Goal: Check status: Check status

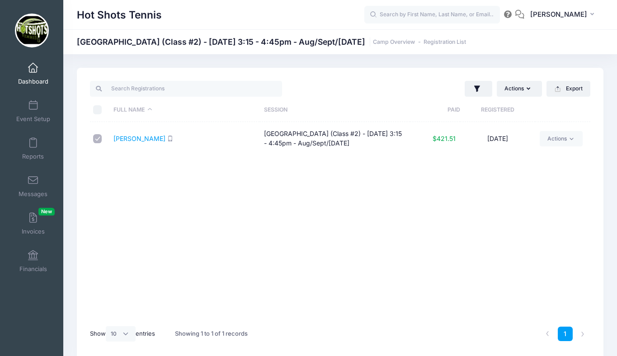
select select "10"
click at [33, 67] on span at bounding box center [33, 68] width 0 height 10
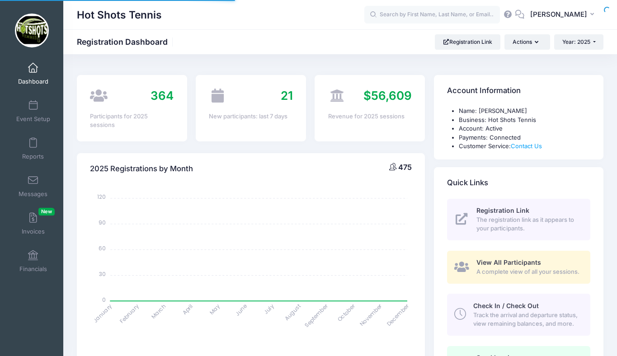
select select
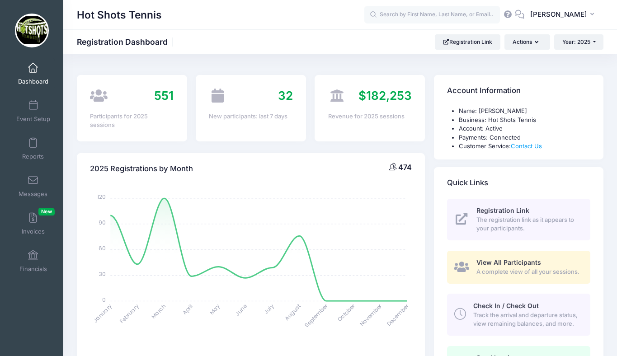
select select
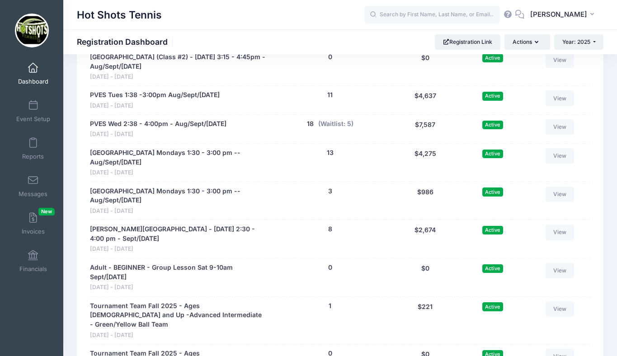
scroll to position [1923, 0]
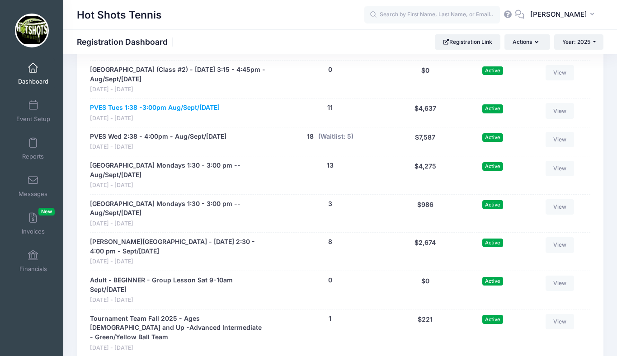
click at [161, 113] on link "PVES Tues 1:38 -3:00pm Aug/Sept/[DATE]" at bounding box center [155, 107] width 130 height 9
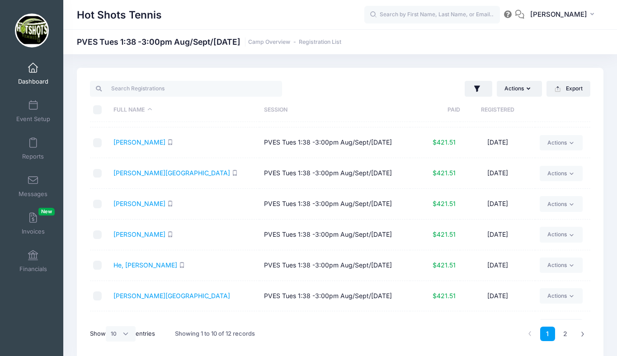
scroll to position [58, 0]
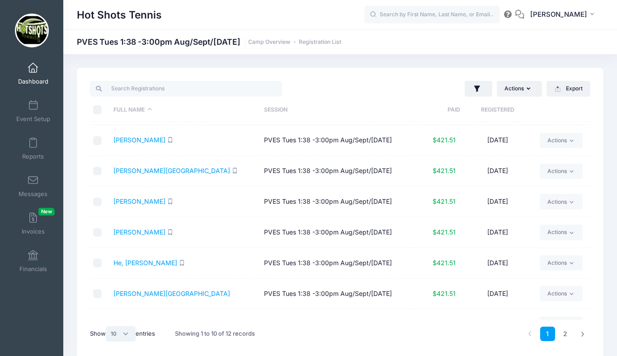
click at [120, 335] on select "All 10 25 50" at bounding box center [121, 334] width 30 height 15
select select "50"
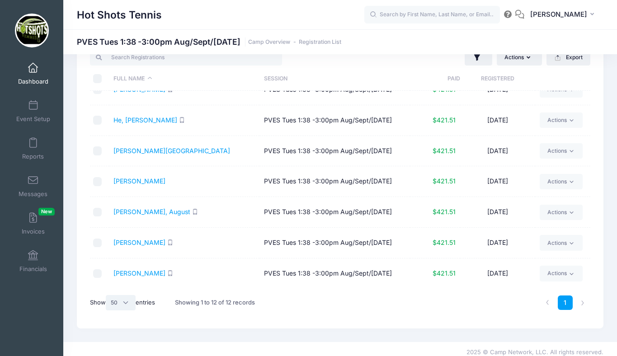
scroll to position [38, 0]
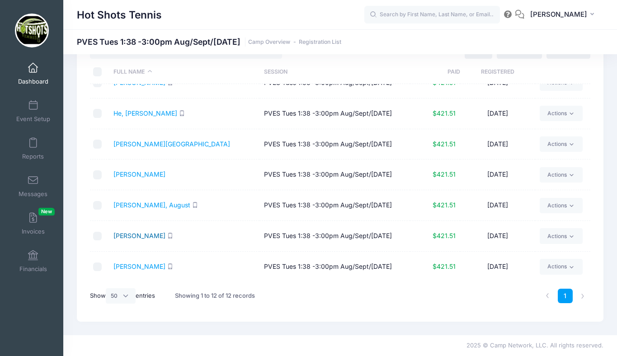
click at [147, 233] on link "McLachlan, Oliver" at bounding box center [140, 236] width 52 height 8
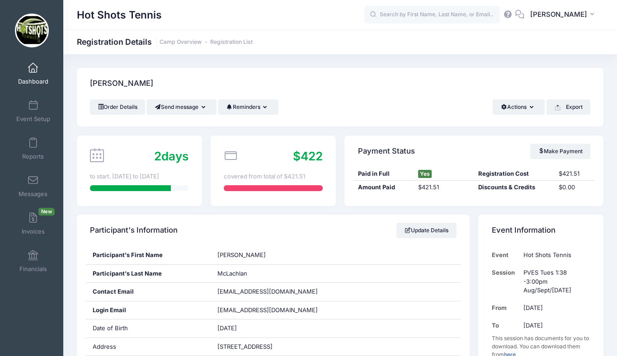
click at [30, 73] on link "Dashboard" at bounding box center [33, 74] width 43 height 32
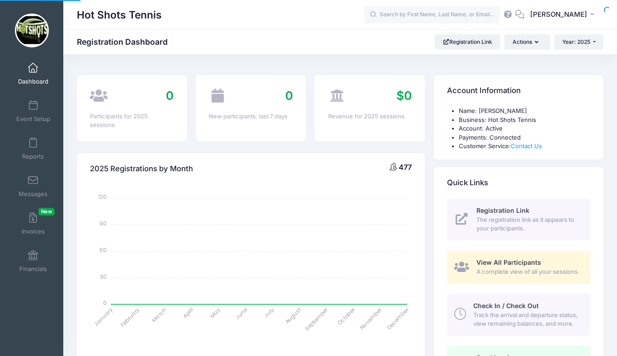
select select
